Goal: Check status: Check status

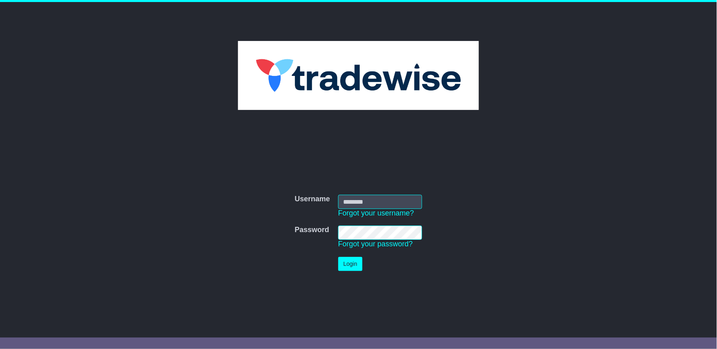
type input "**********"
click at [349, 264] on button "Login" at bounding box center [350, 264] width 24 height 14
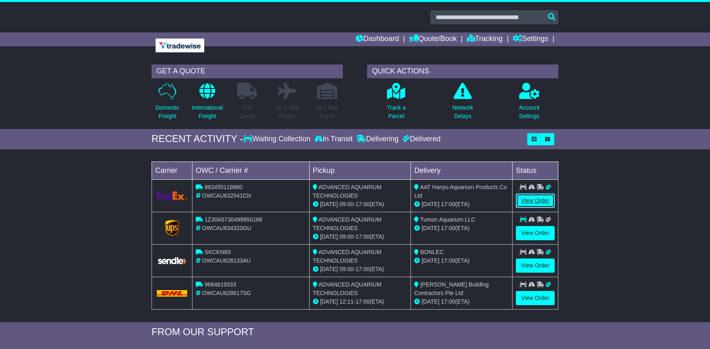
click at [528, 197] on link "View Order" at bounding box center [535, 200] width 39 height 14
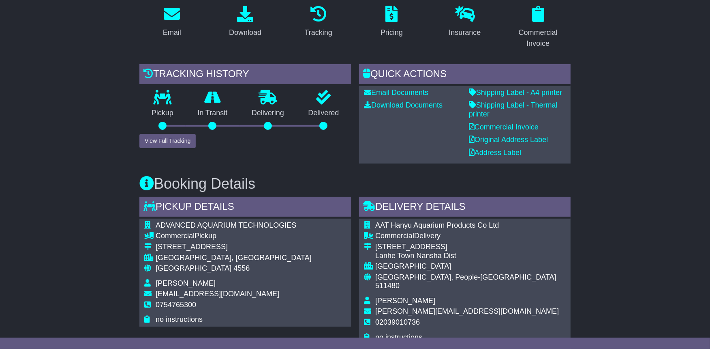
scroll to position [315, 0]
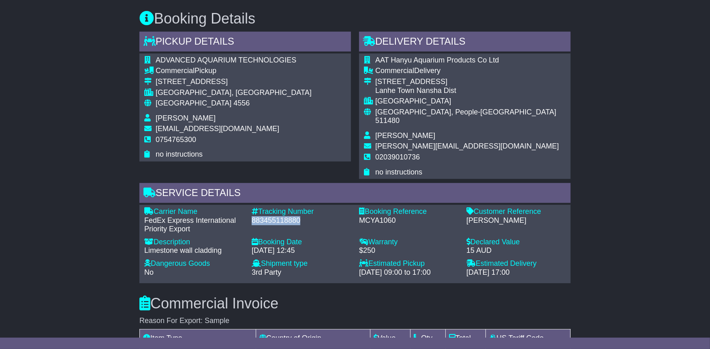
drag, startPoint x: 251, startPoint y: 203, endPoint x: 300, endPoint y: 203, distance: 49.0
click at [300, 207] on div "Tracking Number - 883455118880" at bounding box center [301, 220] width 107 height 26
copy div "883455118880"
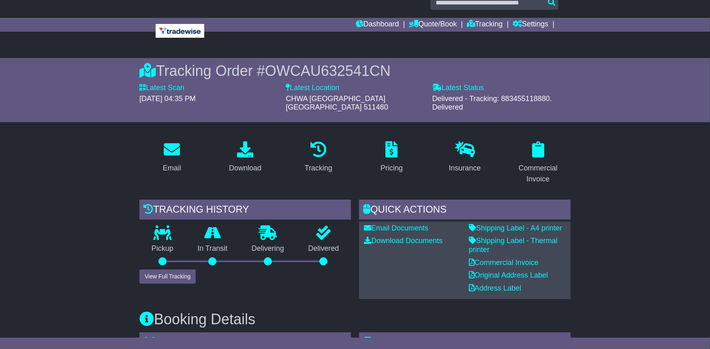
scroll to position [0, 0]
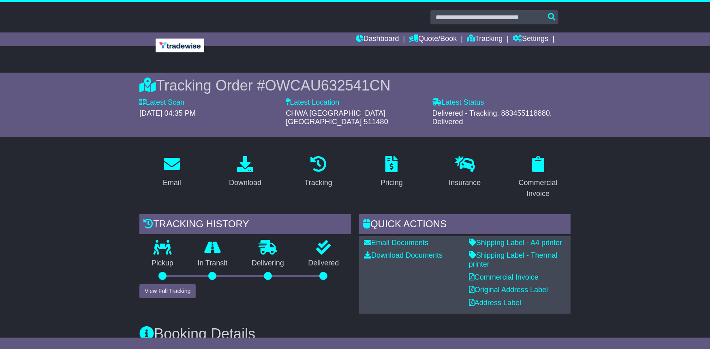
click at [194, 43] on div "Dashboard Quote/Book Domestic International Saved Quotes Drafts Domestic Quote …" at bounding box center [355, 39] width 415 height 14
click at [188, 47] on img at bounding box center [180, 46] width 49 height 14
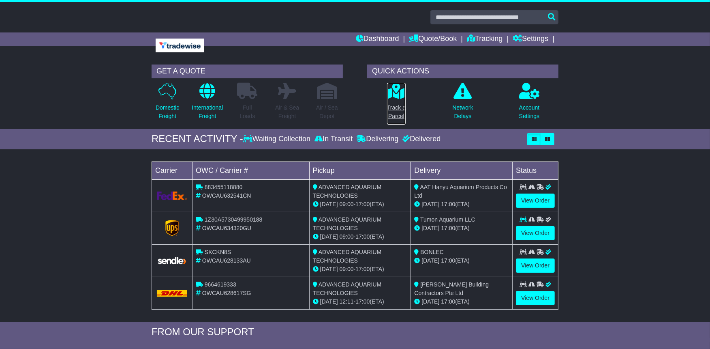
click at [401, 110] on p "Track a Parcel" at bounding box center [396, 111] width 19 height 17
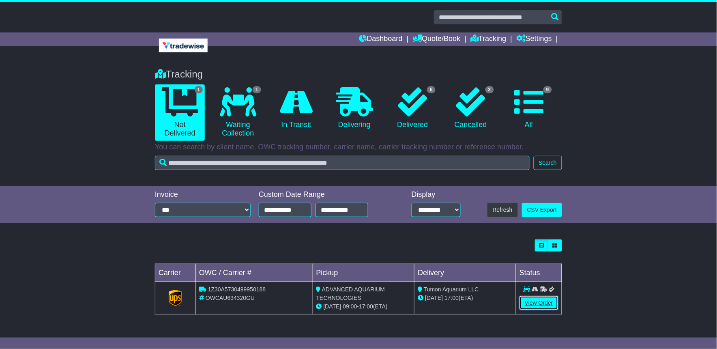
click at [527, 306] on link "View Order" at bounding box center [538, 302] width 39 height 14
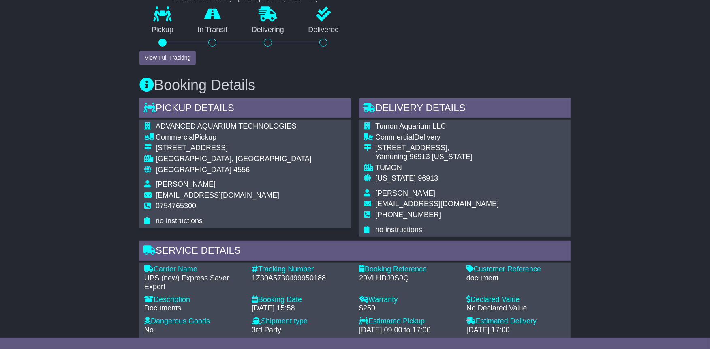
scroll to position [360, 0]
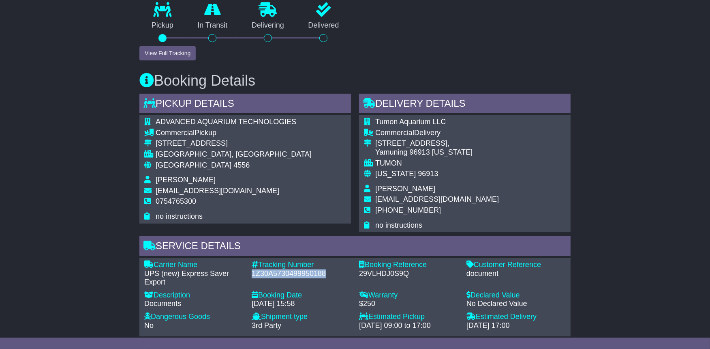
drag, startPoint x: 250, startPoint y: 272, endPoint x: 325, endPoint y: 270, distance: 75.4
click at [326, 270] on div "Tracking Number - 1Z30A5730499950188" at bounding box center [301, 273] width 107 height 26
drag, startPoint x: 325, startPoint y: 270, endPoint x: 313, endPoint y: 270, distance: 12.2
copy div "1Z30A5730499950188"
